Goal: Use online tool/utility: Utilize a website feature to perform a specific function

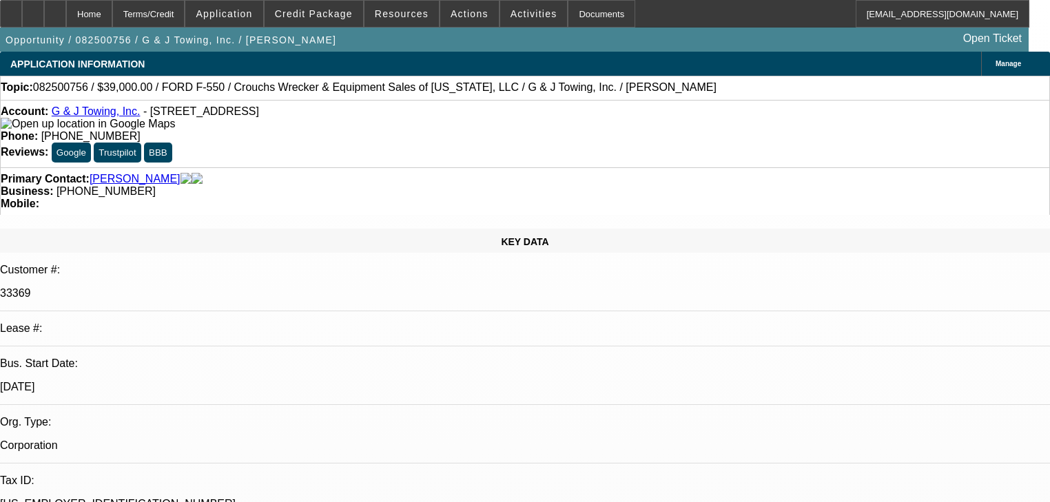
select select "0"
select select "2"
select select "0"
select select "6"
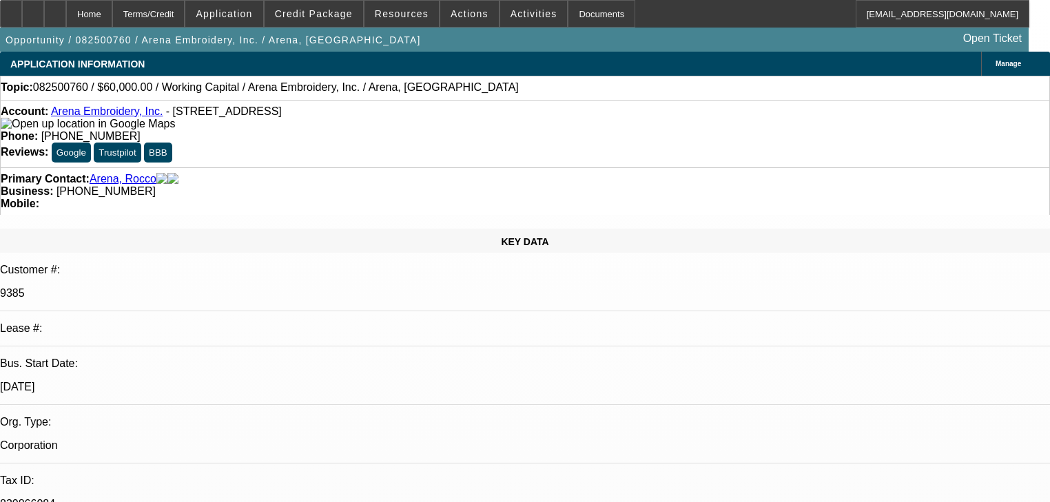
select select "0"
select select "2"
select select "0"
select select "4"
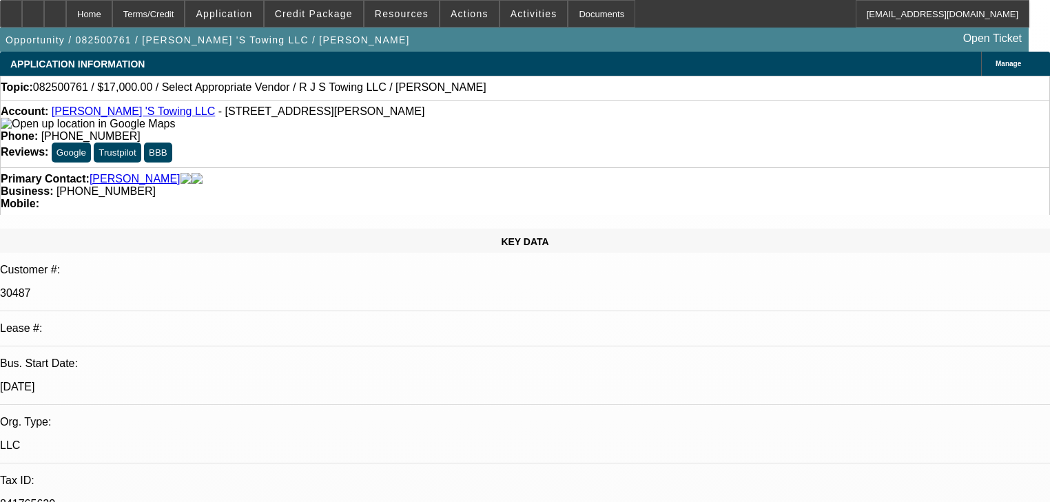
select select "0"
select select "2"
select select "0.1"
select select "4"
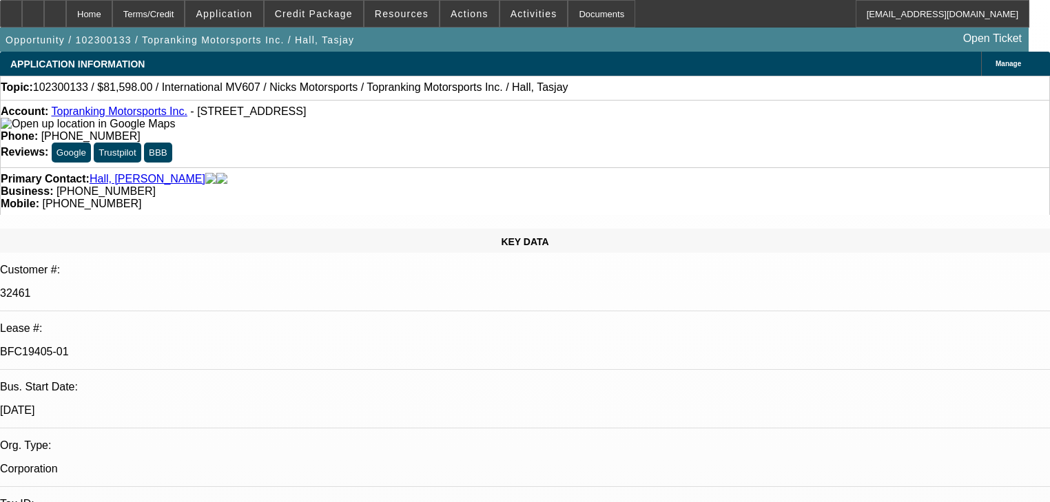
select select "0"
select select "2"
select select "0.1"
select select "4"
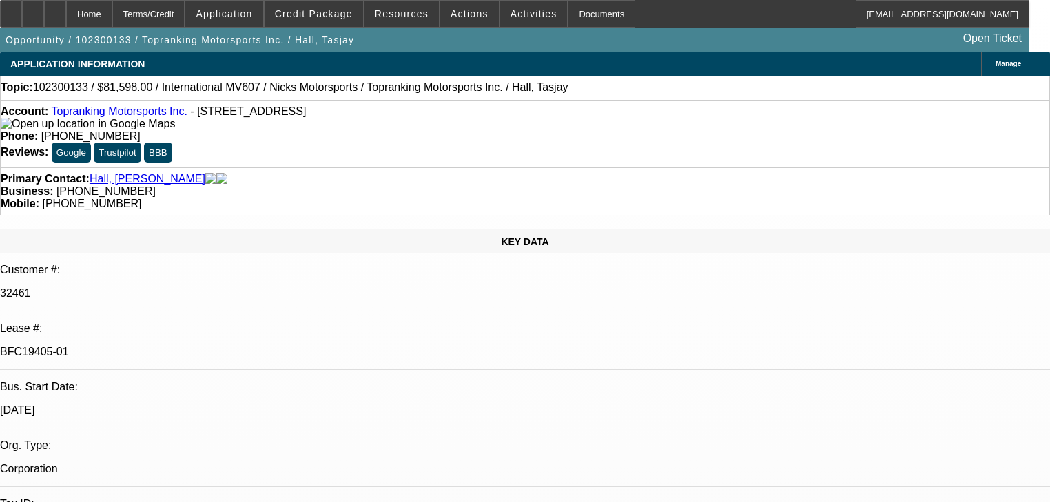
select select "0"
select select "2"
select select "0.1"
select select "4"
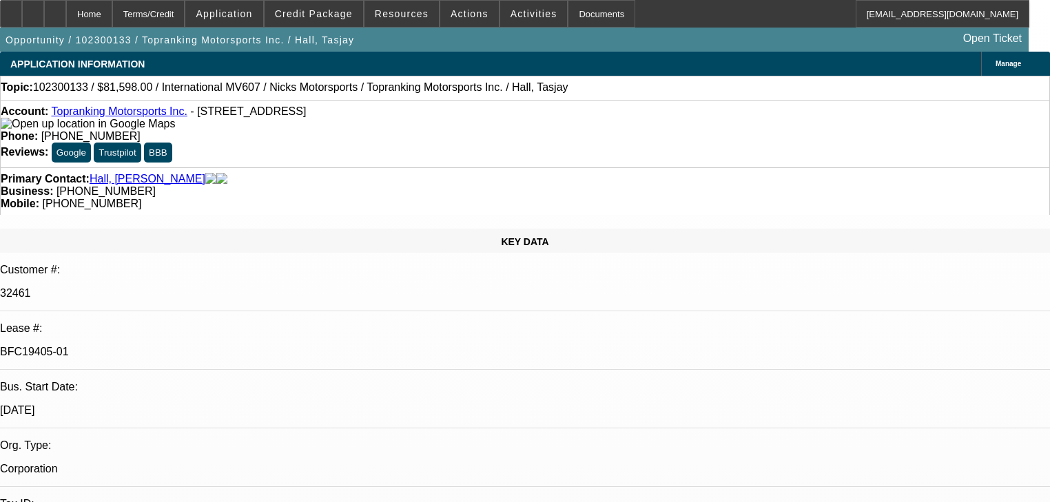
select select "0.15"
select select "2"
select select "0.1"
select select "4"
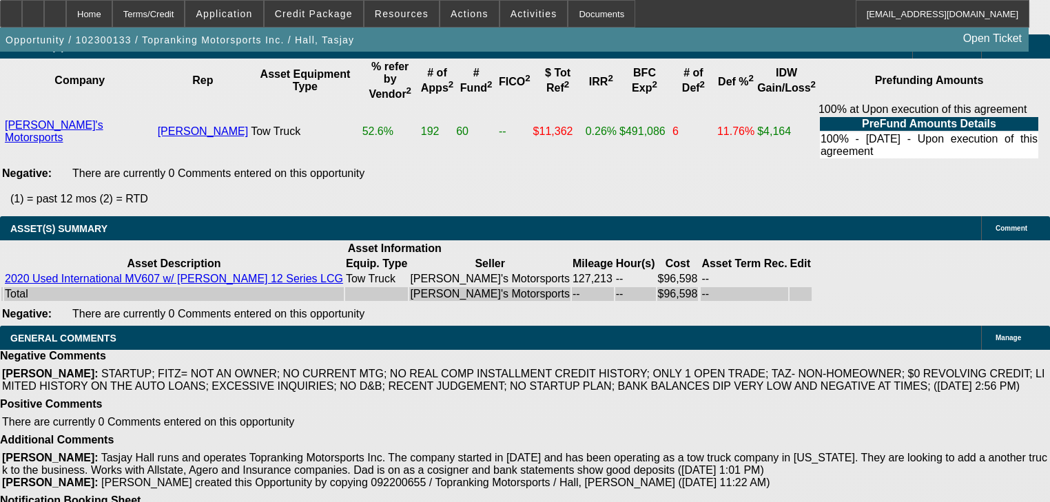
scroll to position [3063, 0]
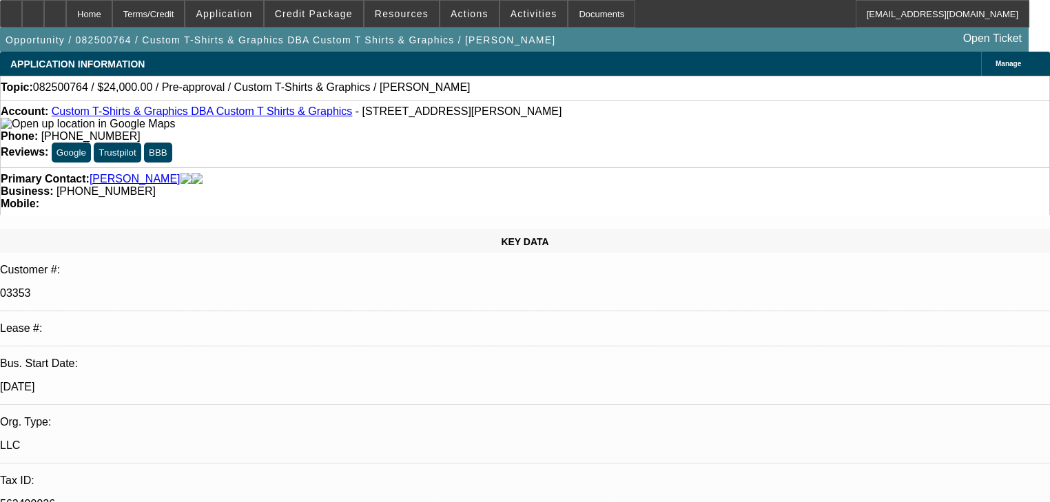
select select "0"
select select "2"
select select "0.1"
select select "4"
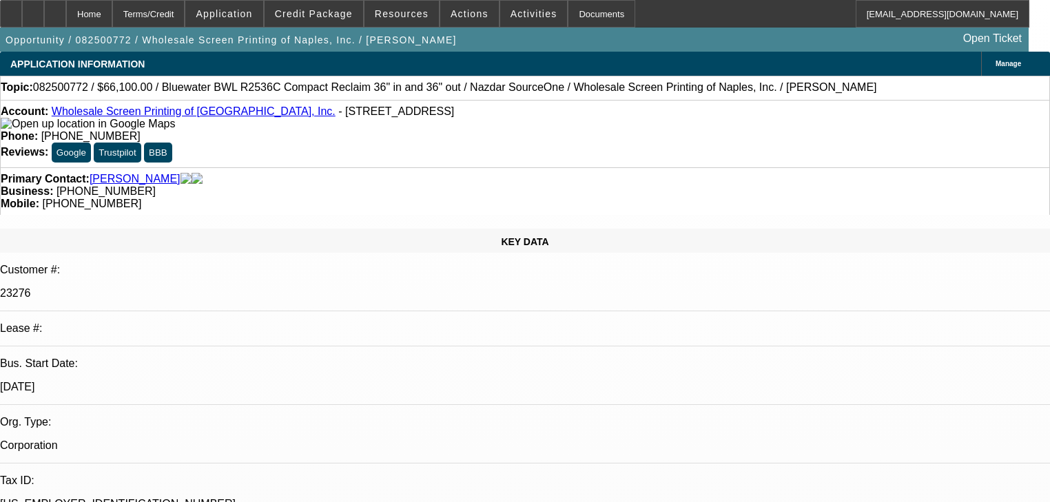
select select "0"
select select "2"
